Goal: Task Accomplishment & Management: Use online tool/utility

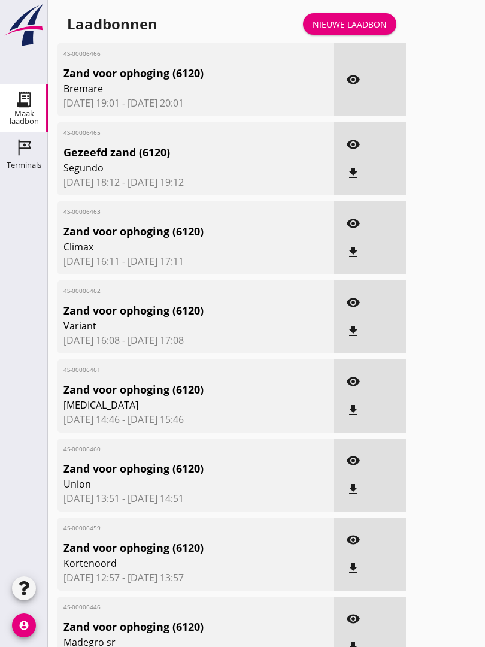
click at [354, 31] on div "Nieuwe laadbon" at bounding box center [350, 24] width 74 height 13
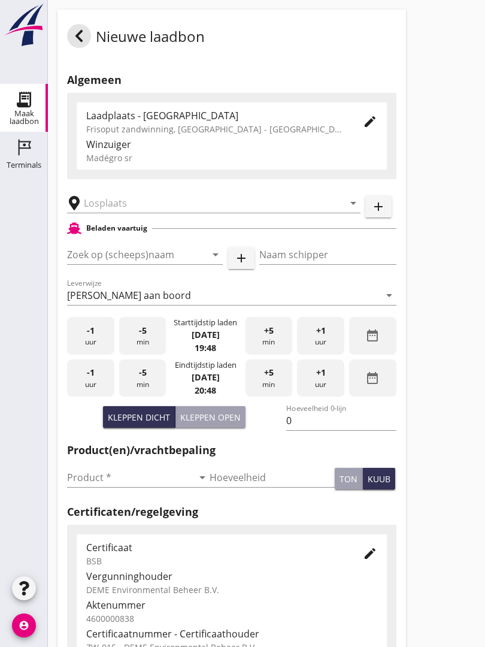
click at [153, 210] on input "text" at bounding box center [205, 202] width 243 height 19
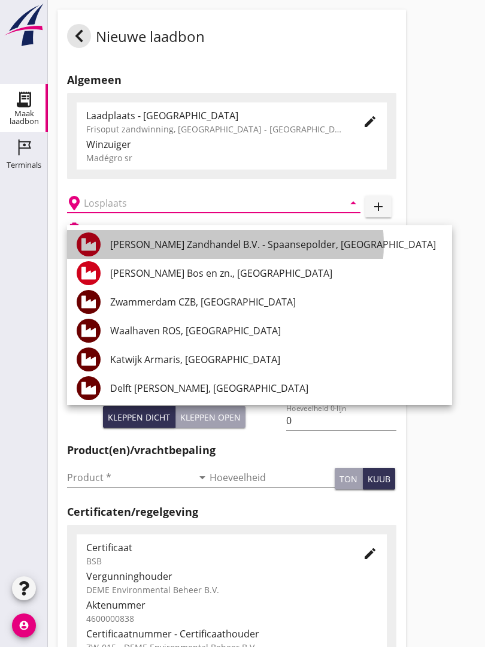
click at [264, 241] on div "[PERSON_NAME] Zandhandel B.V. - Spaansepolder, [GEOGRAPHIC_DATA]" at bounding box center [276, 244] width 332 height 14
type input "[PERSON_NAME] Zandhandel B.V. - Spaansepolder, [GEOGRAPHIC_DATA]"
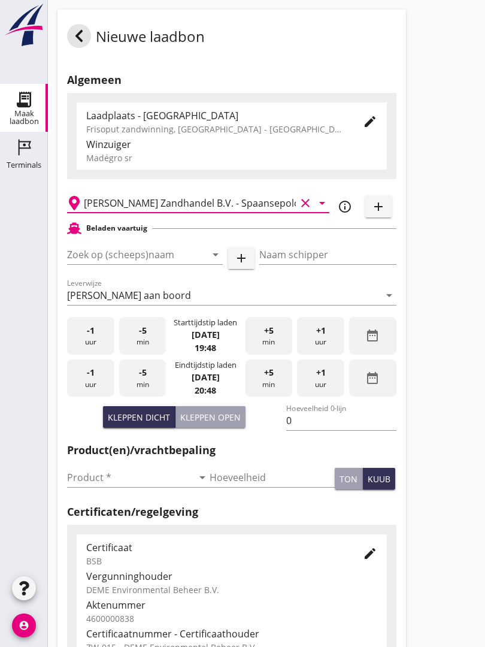
click at [175, 263] on input "Zoek op (scheeps)naam" at bounding box center [128, 254] width 122 height 19
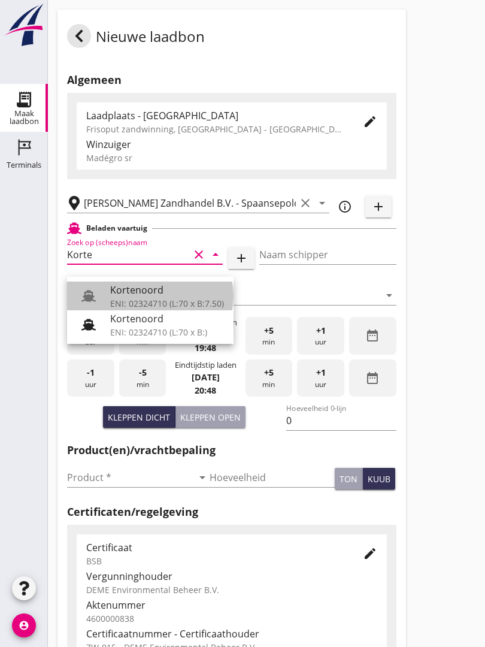
click at [153, 292] on div "Kortenoord" at bounding box center [167, 290] width 114 height 14
type input "Kortenoord"
type input "[PERSON_NAME]"
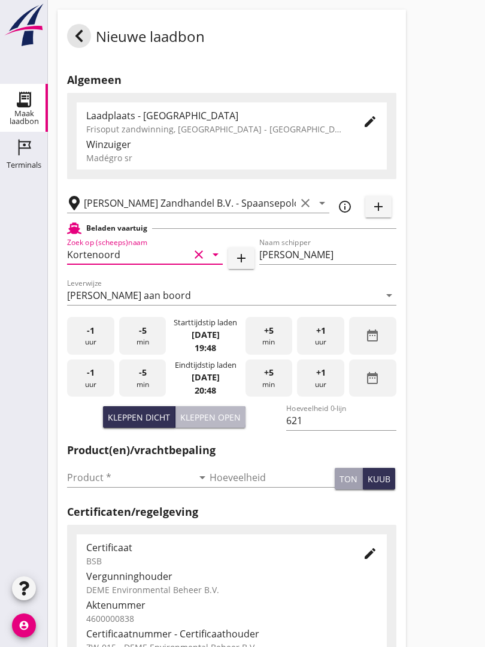
click at [220, 423] on div "Kleppen open" at bounding box center [210, 417] width 60 height 13
type input "518"
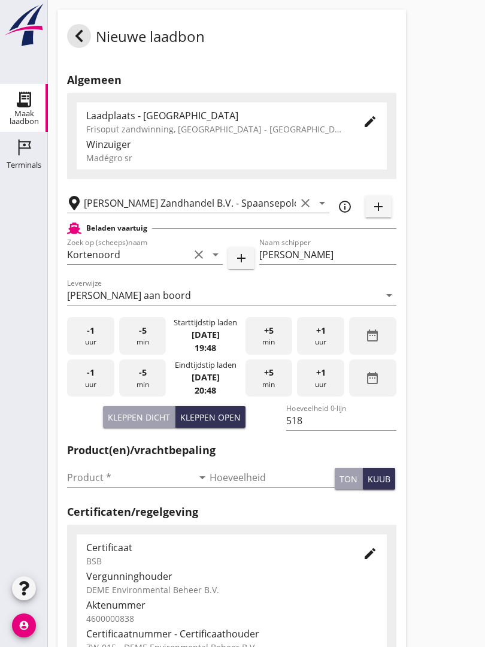
click at [93, 486] on input "Product *" at bounding box center [130, 477] width 126 height 19
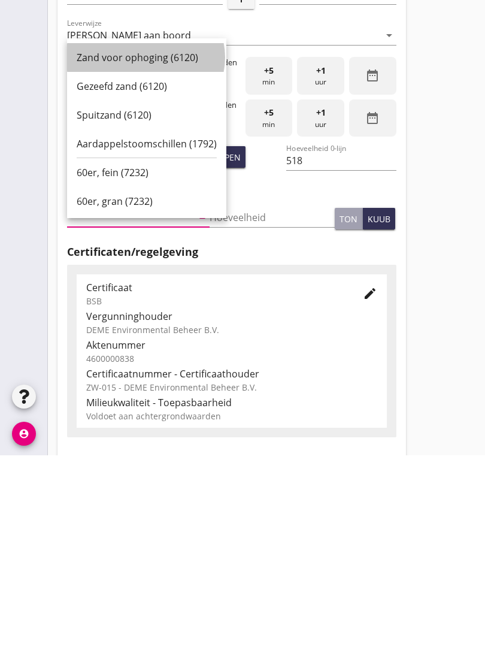
click at [139, 242] on div "Zand voor ophoging (6120)" at bounding box center [147, 249] width 140 height 14
type input "Zand voor ophoging (6120)"
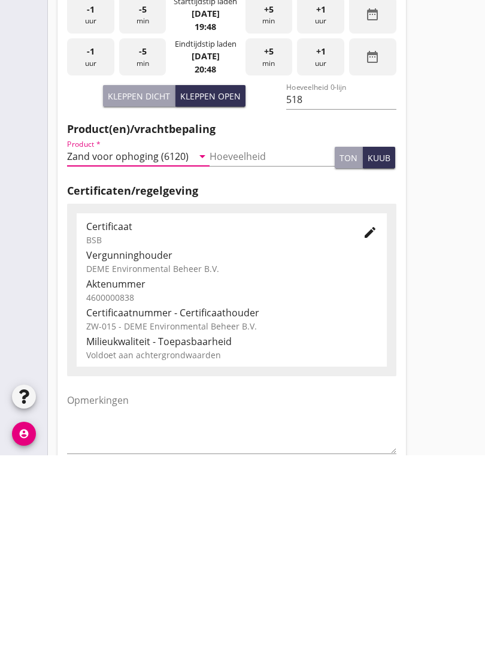
scroll to position [210, 0]
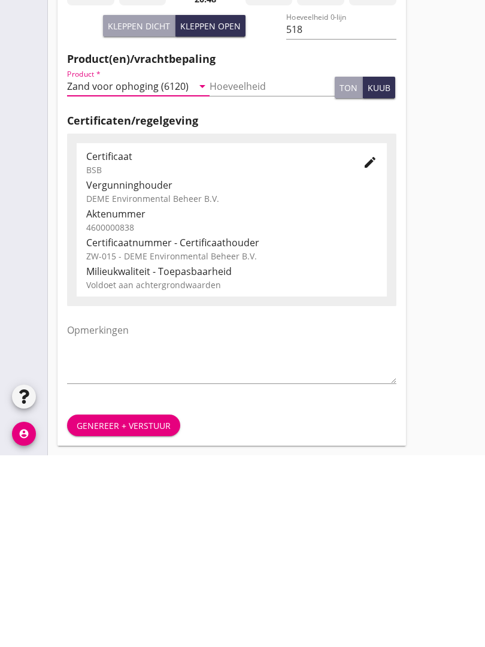
click at [122, 611] on div "Genereer + verstuur" at bounding box center [124, 617] width 94 height 13
